Goal: Find contact information: Find contact information

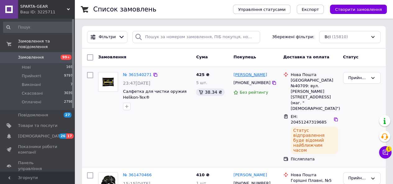
drag, startPoint x: 267, startPoint y: 74, endPoint x: 234, endPoint y: 77, distance: 33.7
click at [234, 77] on div "[PERSON_NAME]" at bounding box center [256, 74] width 46 height 7
copy link "[PERSON_NAME]"
click at [272, 84] on icon at bounding box center [274, 82] width 5 height 5
click at [333, 117] on icon at bounding box center [335, 119] width 5 height 5
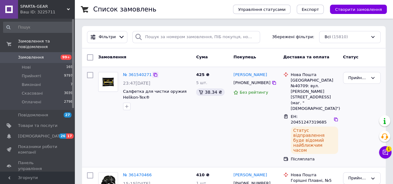
click at [153, 74] on icon at bounding box center [155, 74] width 5 height 5
drag, startPoint x: 268, startPoint y: 75, endPoint x: 234, endPoint y: 76, distance: 34.2
click at [234, 76] on div "[PERSON_NAME]" at bounding box center [256, 74] width 46 height 7
copy link "[PERSON_NAME]"
click at [272, 83] on icon at bounding box center [274, 82] width 5 height 5
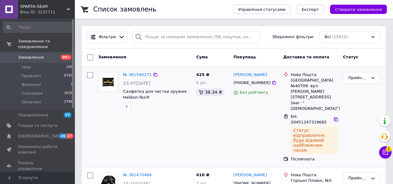
click at [333, 117] on icon at bounding box center [335, 119] width 5 height 5
click at [153, 74] on icon at bounding box center [155, 74] width 5 height 5
